Goal: Find specific page/section: Find specific page/section

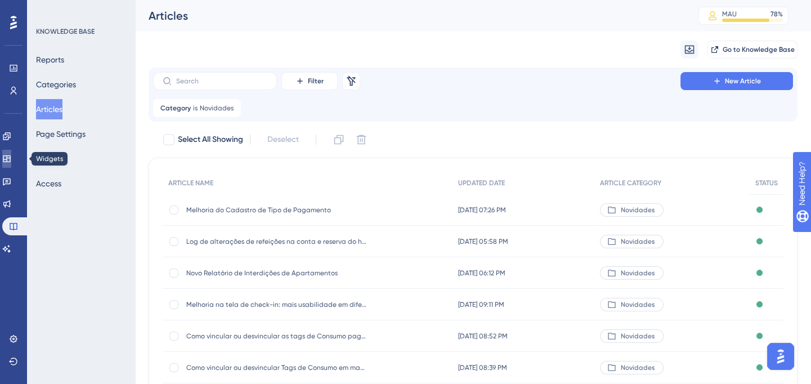
click at [11, 166] on link at bounding box center [6, 159] width 9 height 18
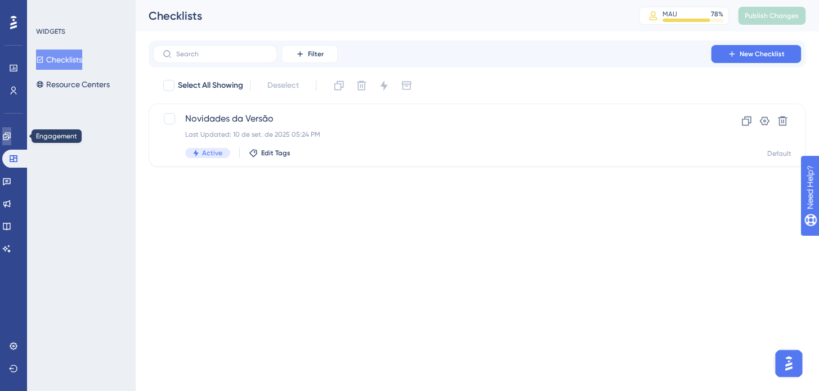
click at [10, 133] on icon at bounding box center [6, 135] width 7 height 7
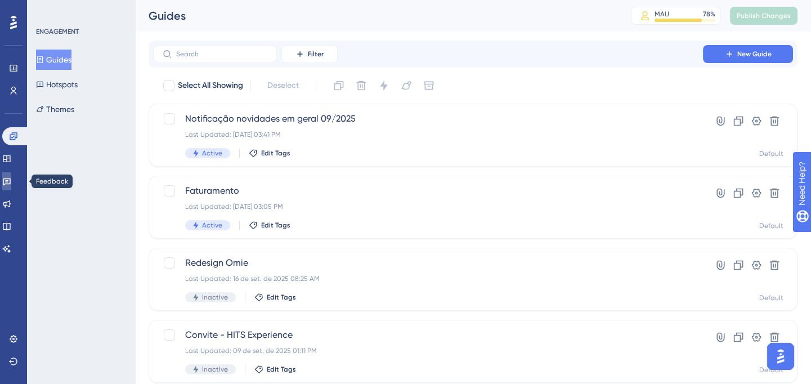
click at [11, 181] on icon at bounding box center [7, 181] width 8 height 7
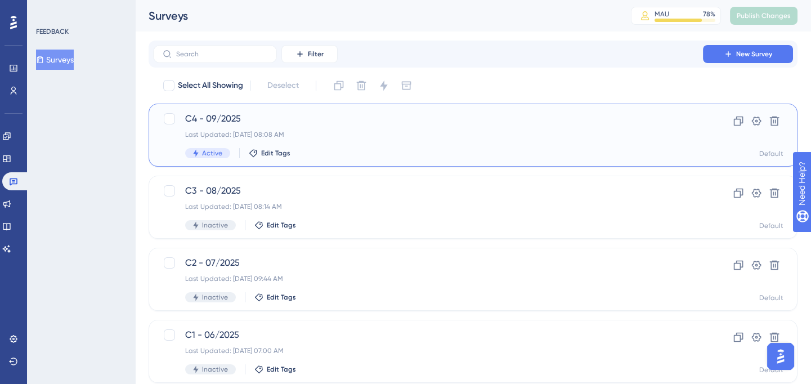
click at [263, 121] on span "C4 - 09/2025" at bounding box center [428, 119] width 486 height 14
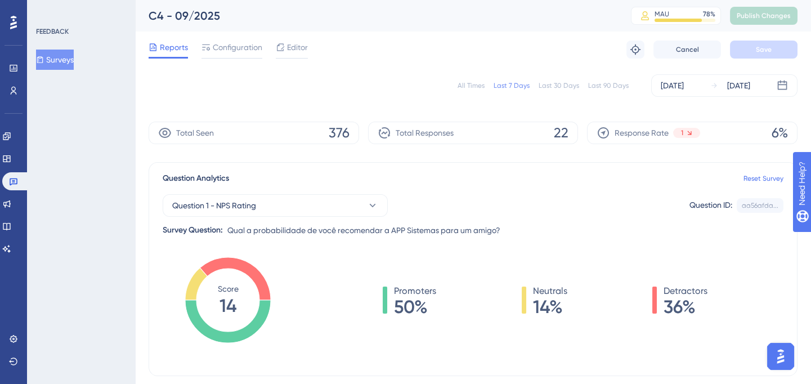
click at [479, 83] on div "All Times" at bounding box center [470, 85] width 27 height 9
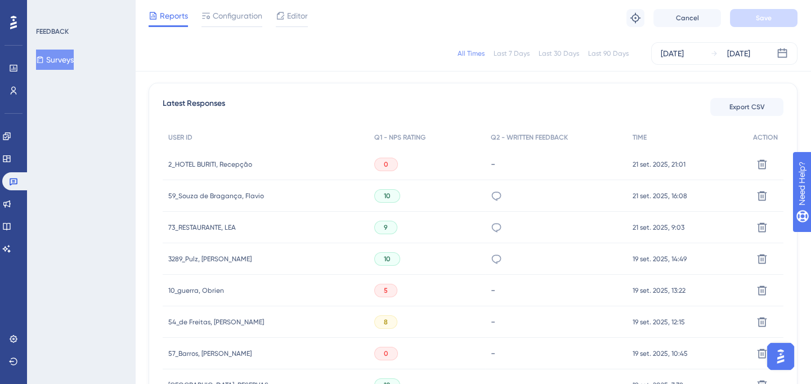
scroll to position [358, 0]
